Goal: Information Seeking & Learning: Check status

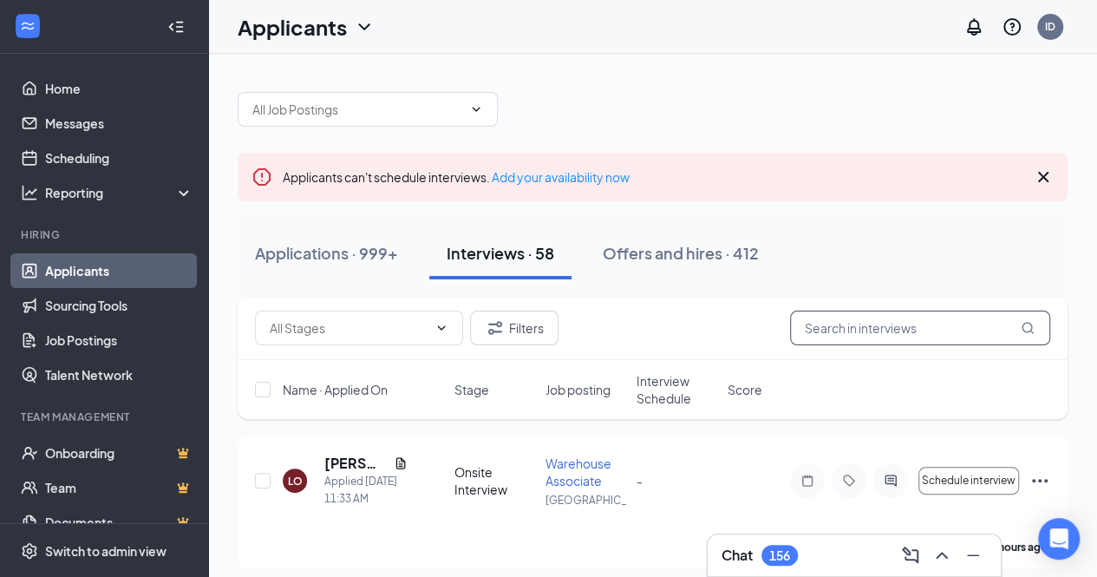
click at [826, 336] on input "text" at bounding box center [920, 327] width 260 height 35
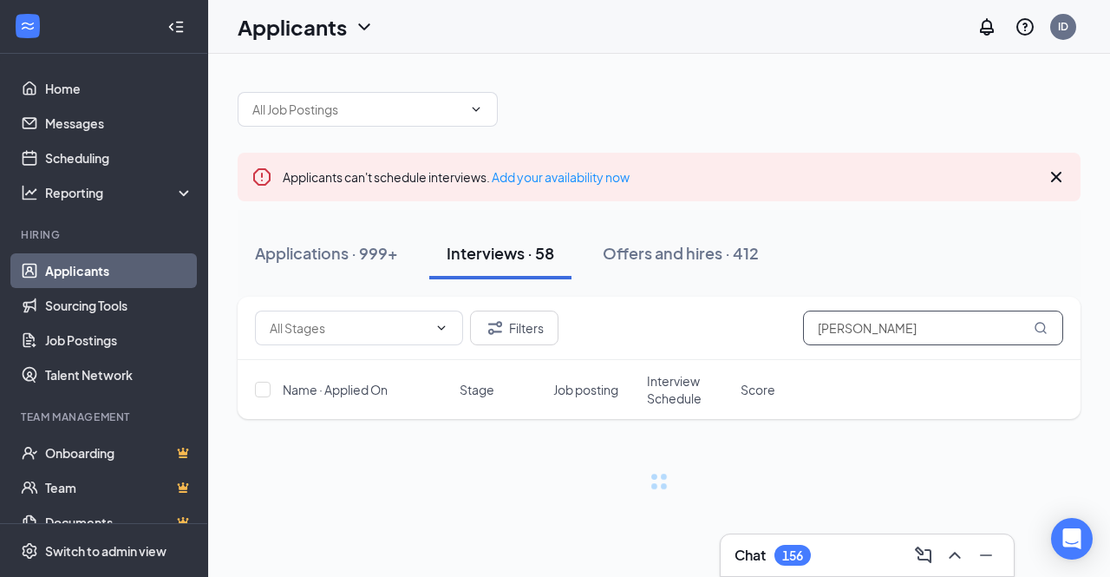
type input "[PERSON_NAME]"
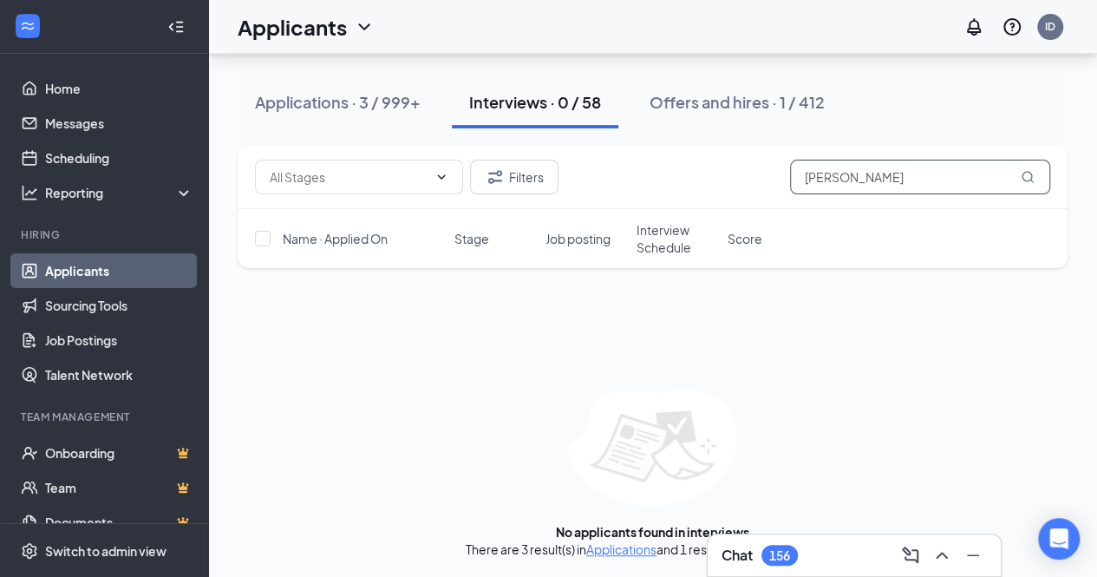
scroll to position [58, 0]
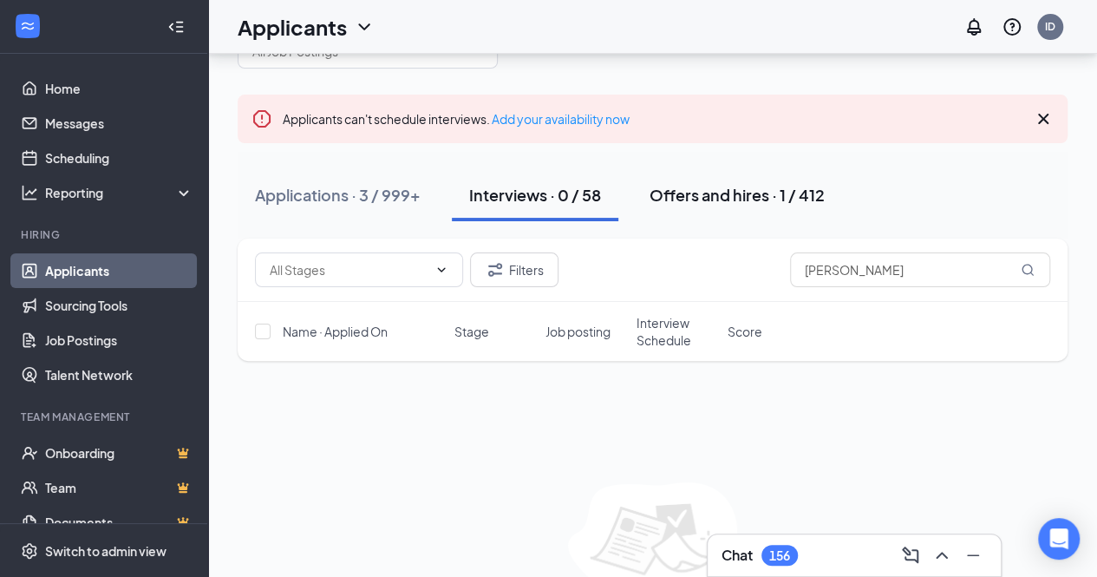
click at [748, 204] on div "Offers and hires · 1 / 412" at bounding box center [737, 195] width 175 height 22
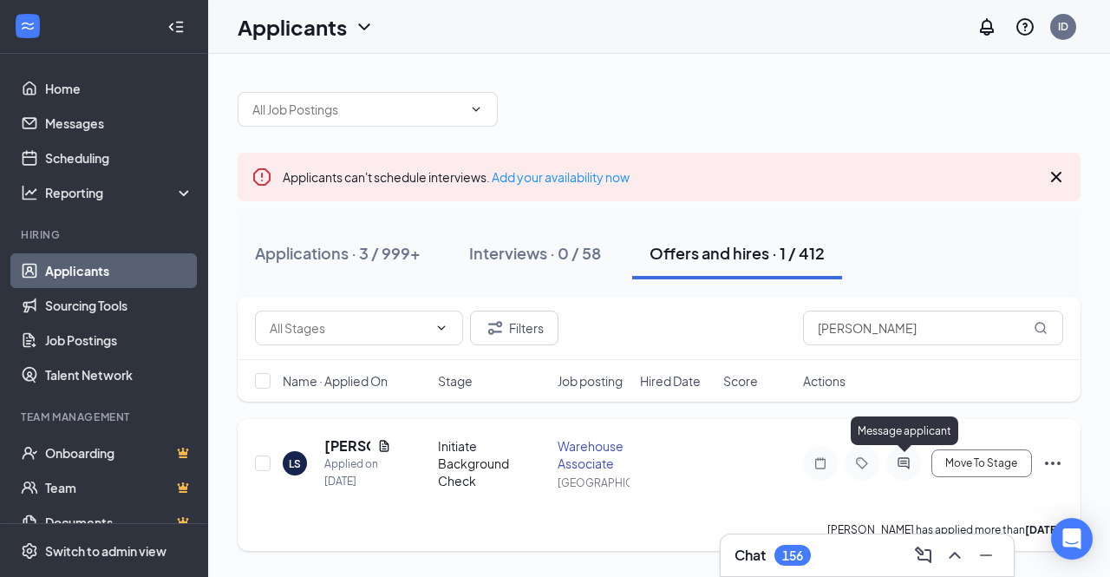
click at [907, 467] on icon "ActiveChat" at bounding box center [903, 462] width 11 height 11
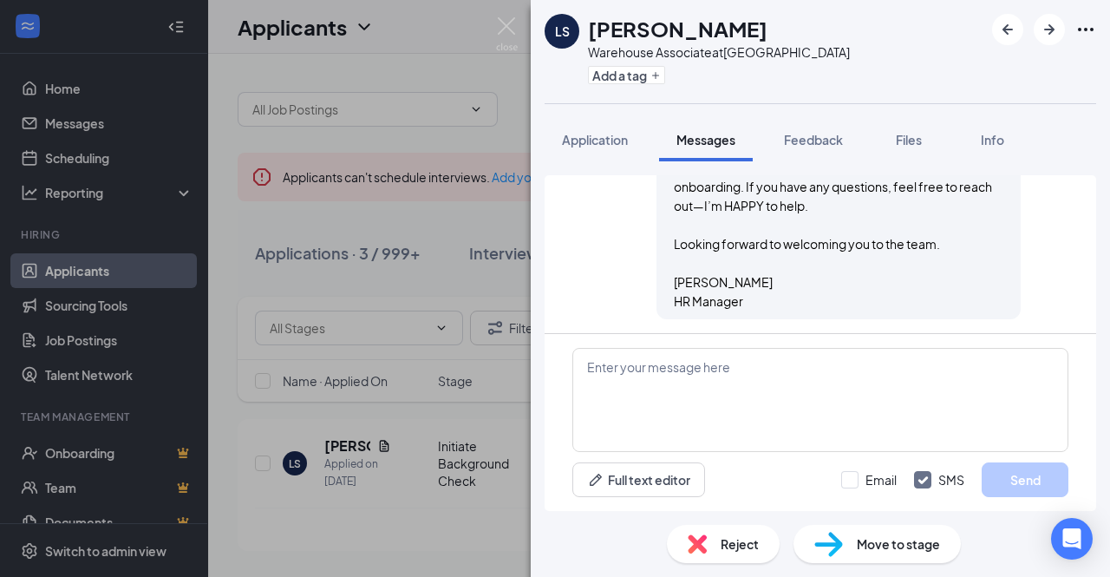
scroll to position [909, 0]
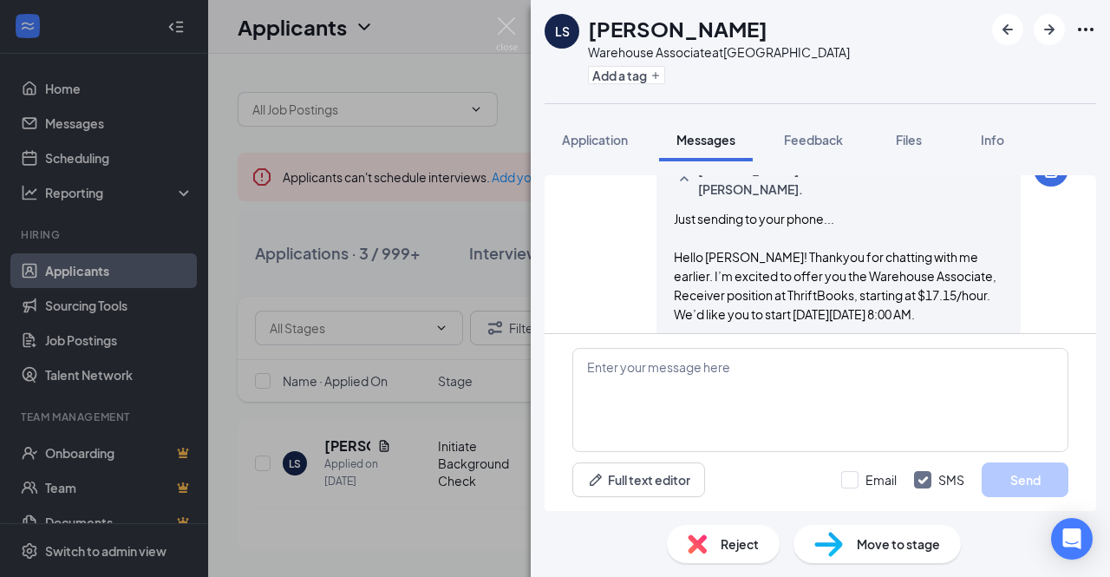
scroll to position [664, 0]
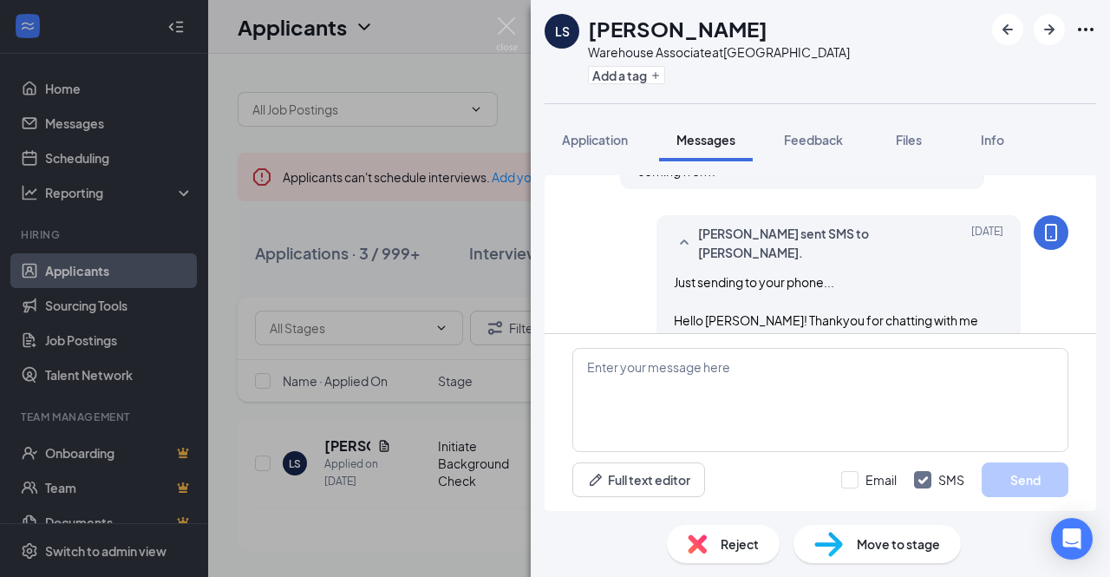
drag, startPoint x: 758, startPoint y: 303, endPoint x: 659, endPoint y: 298, distance: 99.0
click at [659, 298] on div "[PERSON_NAME] sent SMS to [PERSON_NAME]. [DATE] Just sending to your phone... H…" at bounding box center [838, 391] width 364 height 352
copy span "Hello [PERSON_NAME]! Thankyou for chatting with me earlier. I’m excited to offe…"
click at [513, 25] on img at bounding box center [507, 34] width 22 height 34
